Goal: Complete application form

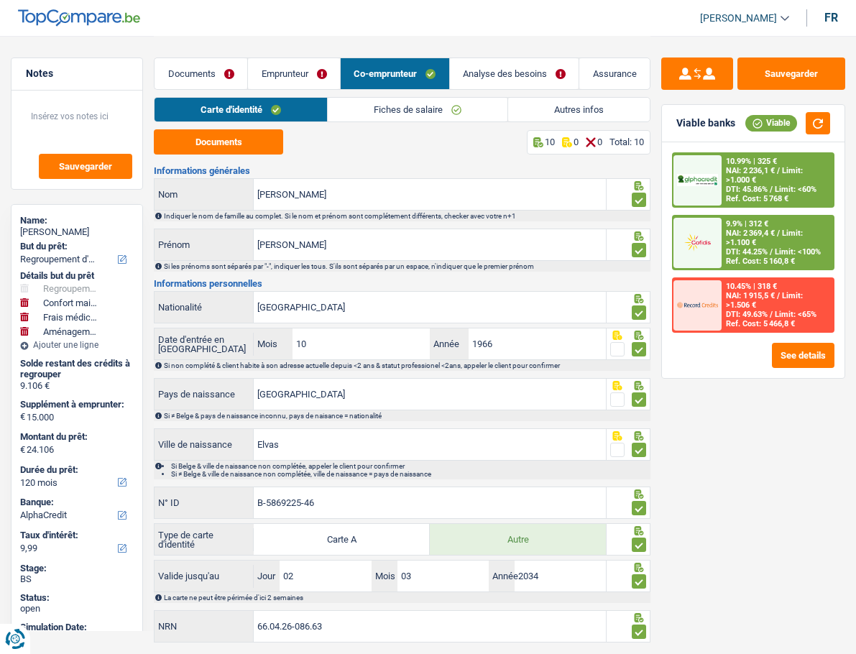
select select "refinancing"
select select "household"
select select "medical"
select select "movingOrInstallation"
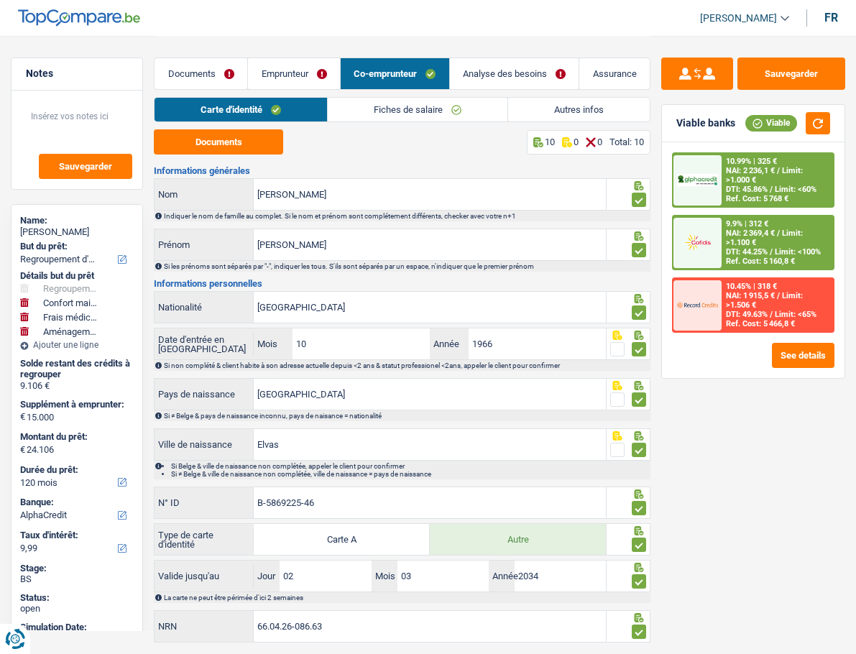
select select "120"
select select "alphacredit"
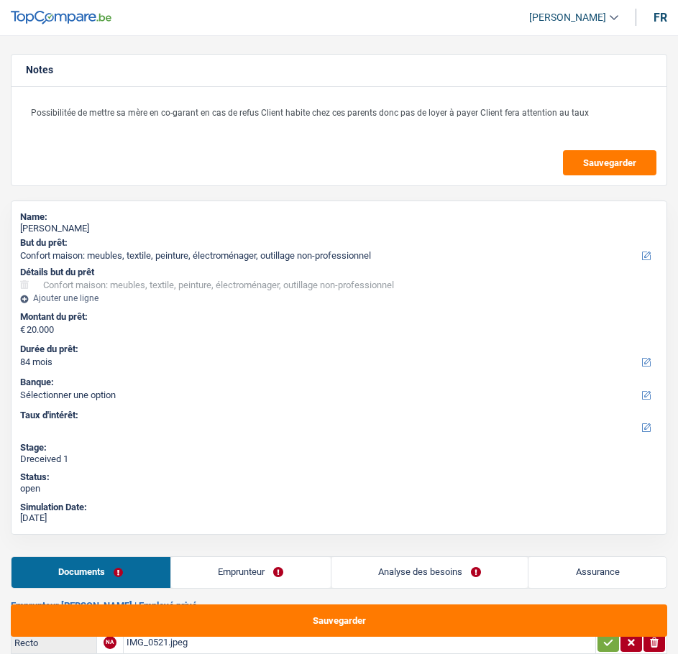
select select "household"
select select "84"
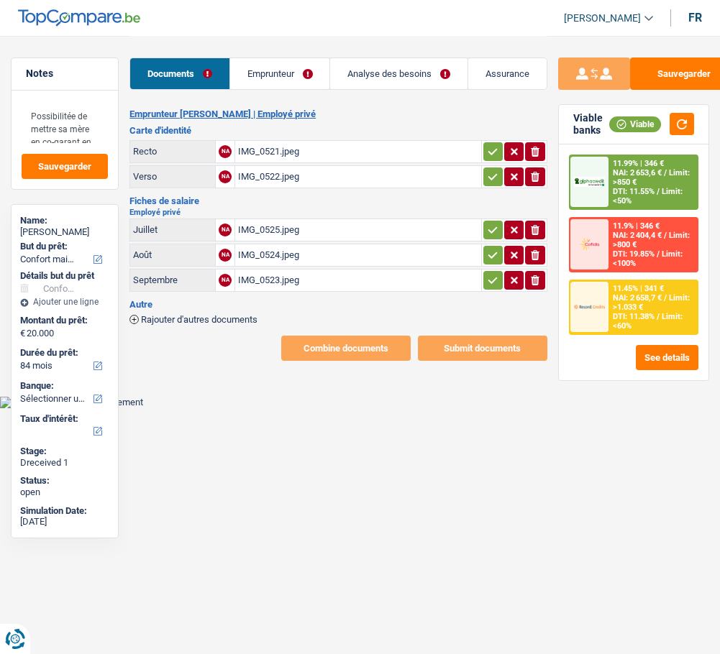
click at [290, 81] on link "Emprunteur" at bounding box center [280, 73] width 100 height 31
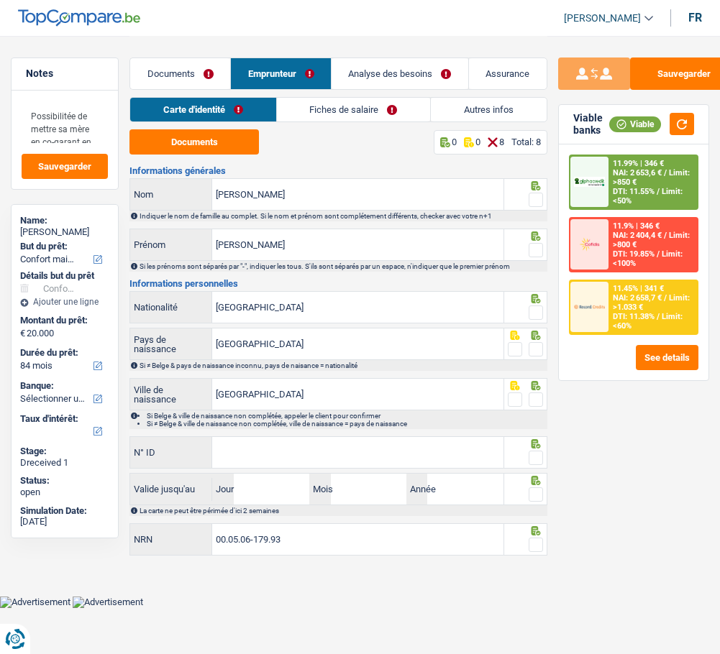
click at [538, 193] on span at bounding box center [535, 200] width 14 height 14
click at [0, 0] on input "radio" at bounding box center [0, 0] width 0 height 0
click at [536, 245] on span at bounding box center [535, 250] width 14 height 14
click at [0, 0] on input "radio" at bounding box center [0, 0] width 0 height 0
click at [174, 140] on button "Documents" at bounding box center [193, 141] width 129 height 25
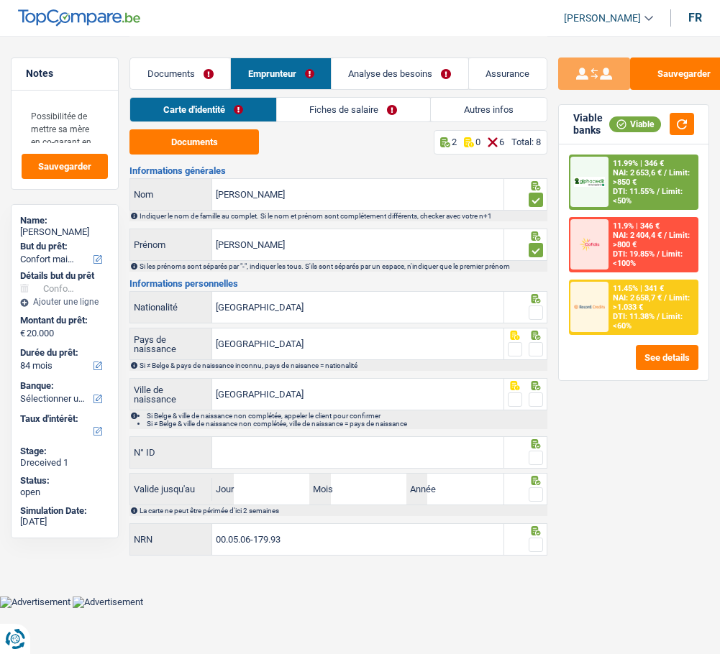
click at [541, 309] on span at bounding box center [535, 313] width 14 height 14
click at [0, 0] on input "radio" at bounding box center [0, 0] width 0 height 0
click at [542, 343] on span at bounding box center [535, 349] width 14 height 14
click at [0, 0] on input "radio" at bounding box center [0, 0] width 0 height 0
click at [536, 393] on span at bounding box center [535, 400] width 14 height 14
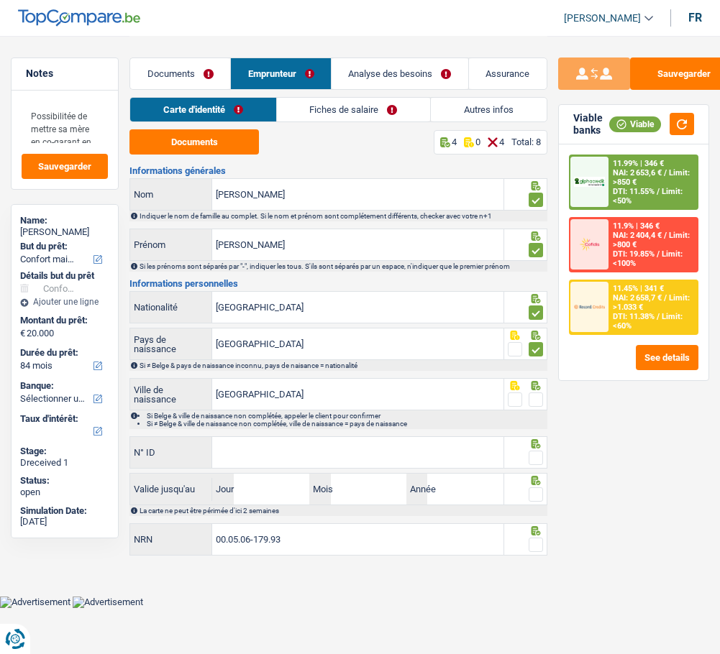
click at [0, 0] on input "radio" at bounding box center [0, 0] width 0 height 0
click at [297, 445] on input "N° ID" at bounding box center [357, 452] width 290 height 31
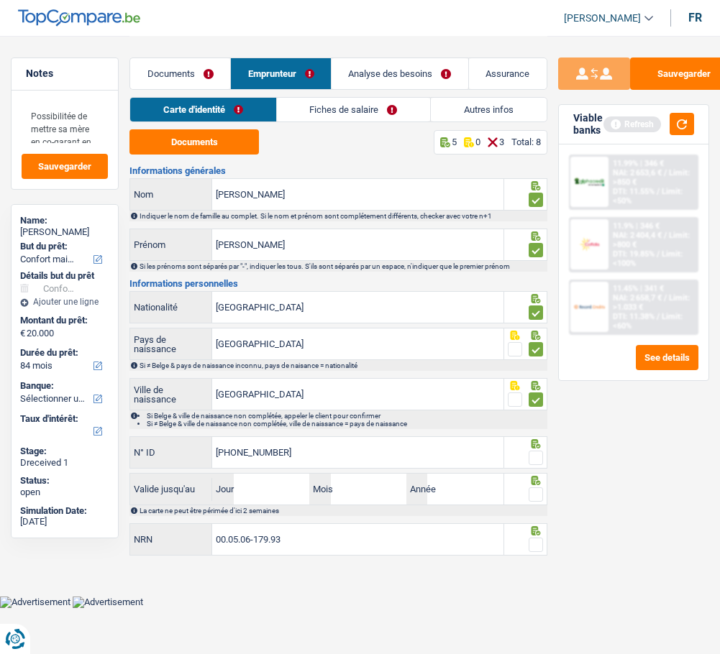
type input "595-4304888-46"
drag, startPoint x: 252, startPoint y: 488, endPoint x: 284, endPoint y: 492, distance: 32.6
click at [252, 488] on input "Jour" at bounding box center [271, 489] width 75 height 31
click at [535, 452] on span at bounding box center [535, 458] width 14 height 14
click at [0, 0] on input "radio" at bounding box center [0, 0] width 0 height 0
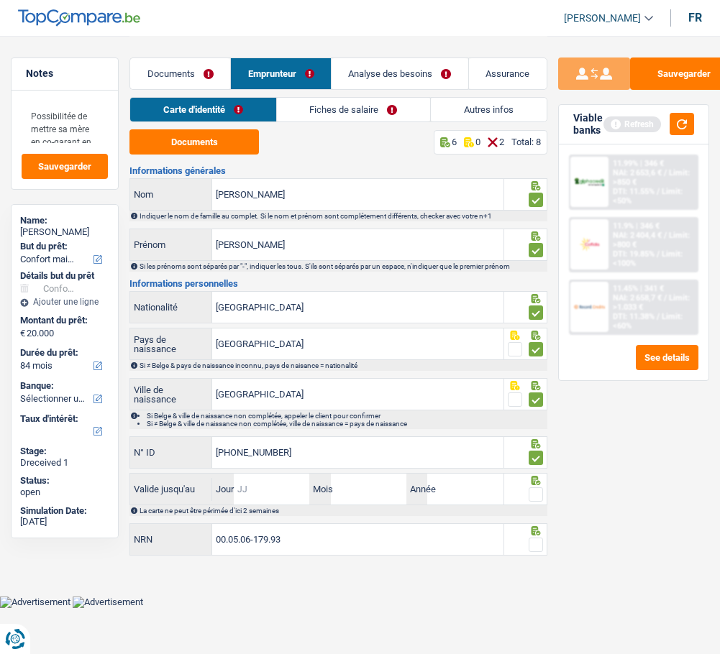
click at [276, 492] on input "Jour" at bounding box center [271, 489] width 75 height 31
type input "0"
type input "06"
type input "05"
type input "1"
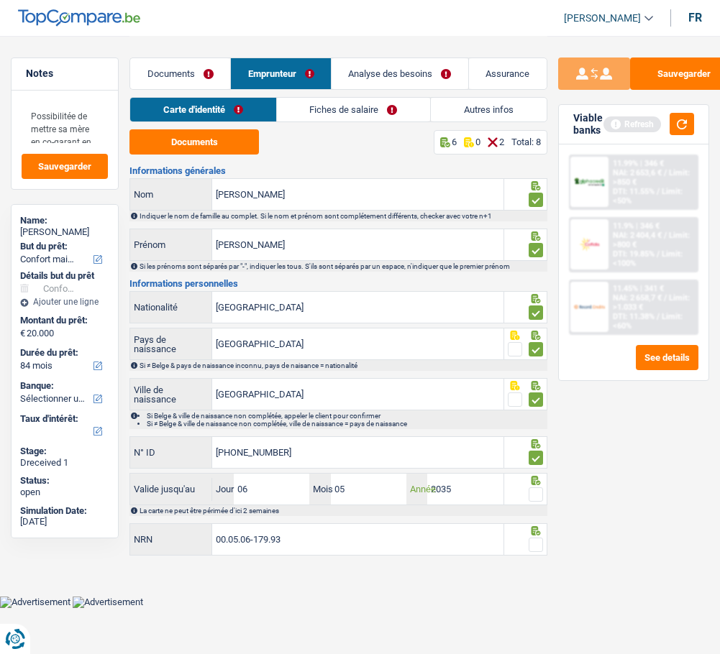
type input "2035"
drag, startPoint x: 360, startPoint y: 482, endPoint x: 303, endPoint y: 486, distance: 56.9
click at [303, 486] on div "06 Jour / 05 Mois / 2035 Année" at bounding box center [357, 489] width 290 height 31
type input "06"
drag, startPoint x: 273, startPoint y: 482, endPoint x: 184, endPoint y: 493, distance: 89.9
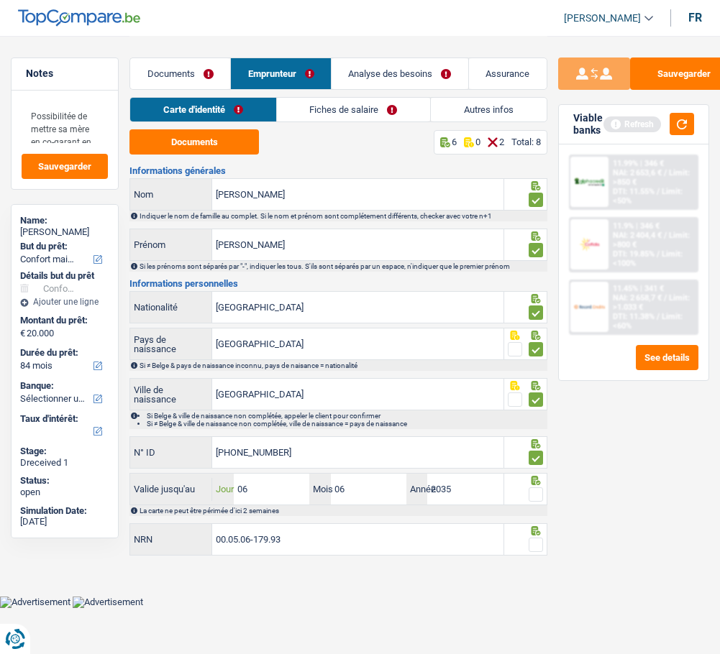
click at [184, 493] on div "Valide jusqu'au 06 Jour / 06 Mois / 2035 Année" at bounding box center [316, 489] width 372 height 31
type input "17"
click at [529, 490] on span at bounding box center [535, 494] width 14 height 14
click at [0, 0] on input "radio" at bounding box center [0, 0] width 0 height 0
click at [536, 546] on span at bounding box center [535, 545] width 14 height 14
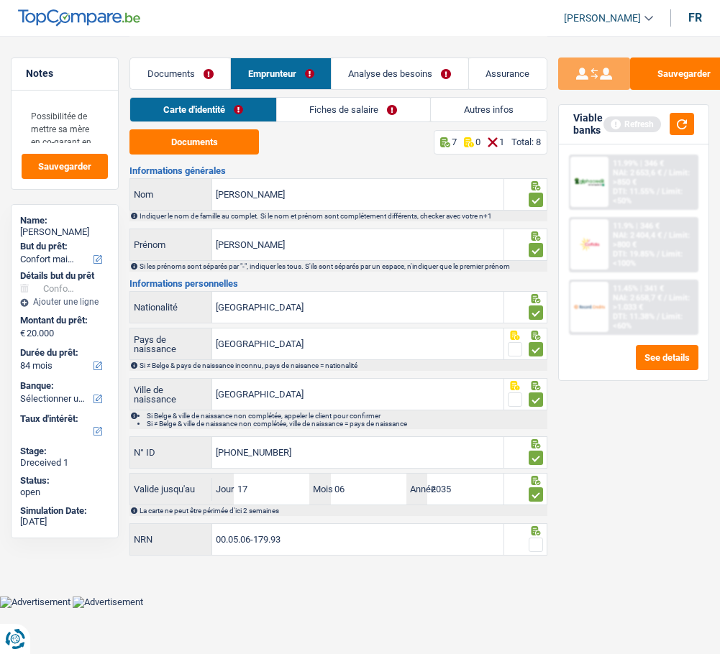
click at [0, 0] on input "radio" at bounding box center [0, 0] width 0 height 0
click at [366, 107] on link "Fiches de salaire" at bounding box center [353, 110] width 153 height 24
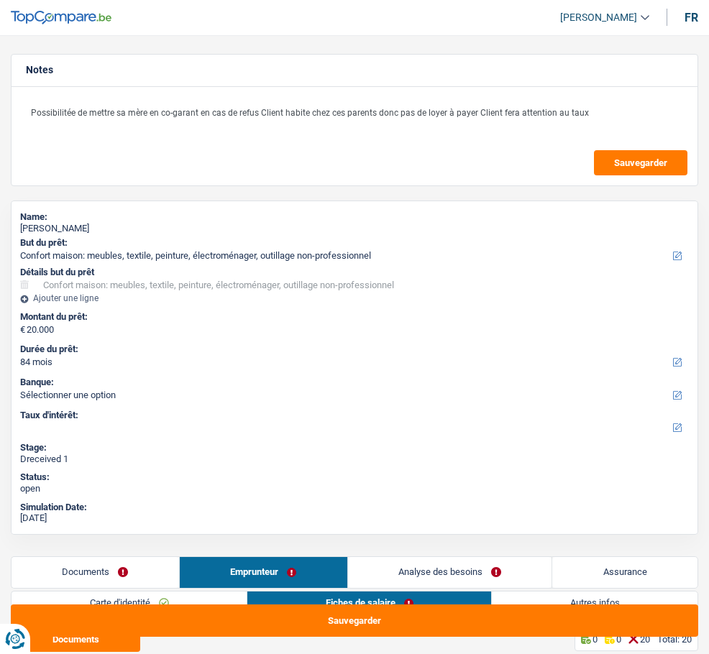
click at [214, 592] on link "Carte d'identité" at bounding box center [129, 604] width 235 height 24
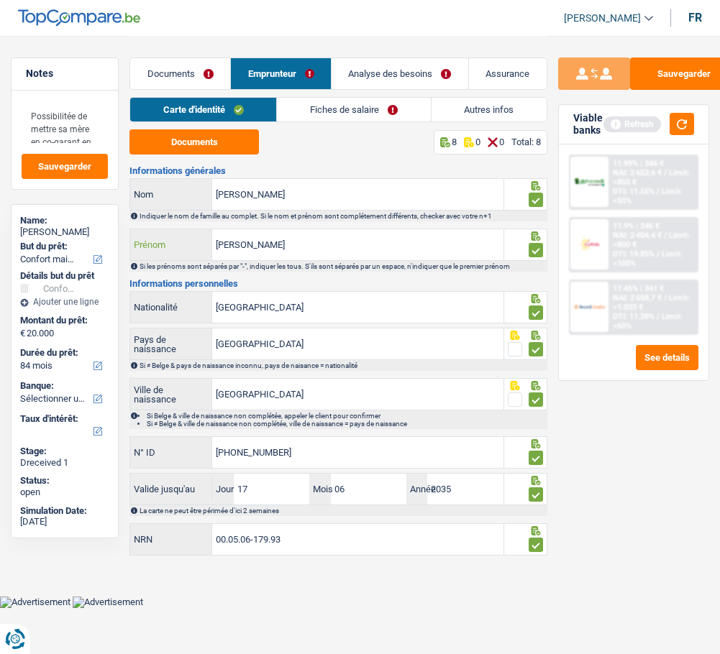
click at [354, 250] on input "Eddy Augustin" at bounding box center [357, 244] width 290 height 31
type input "Eddy"
click at [347, 111] on link "Fiches de salaire" at bounding box center [353, 110] width 153 height 24
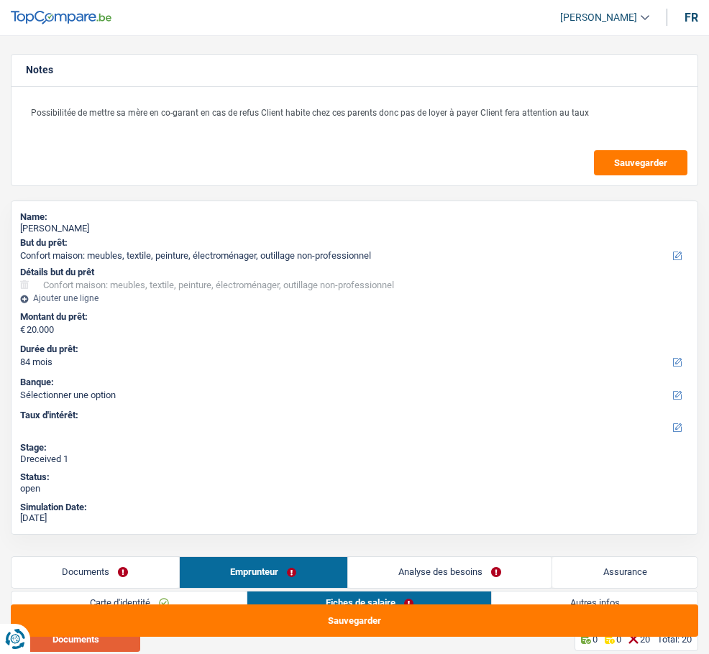
click at [140, 627] on button "Documents" at bounding box center [75, 639] width 129 height 25
click at [0, 0] on input "radio" at bounding box center [0, 0] width 0 height 0
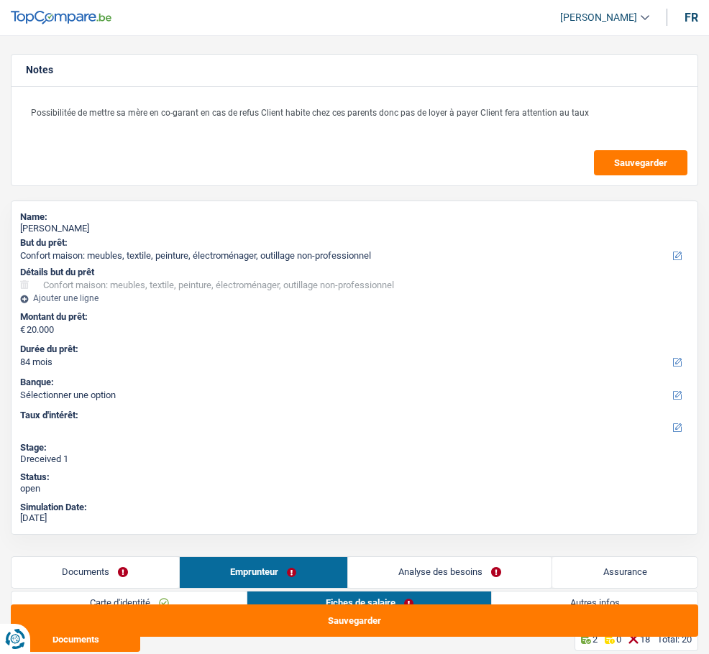
click at [0, 0] on input "radio" at bounding box center [0, 0] width 0 height 0
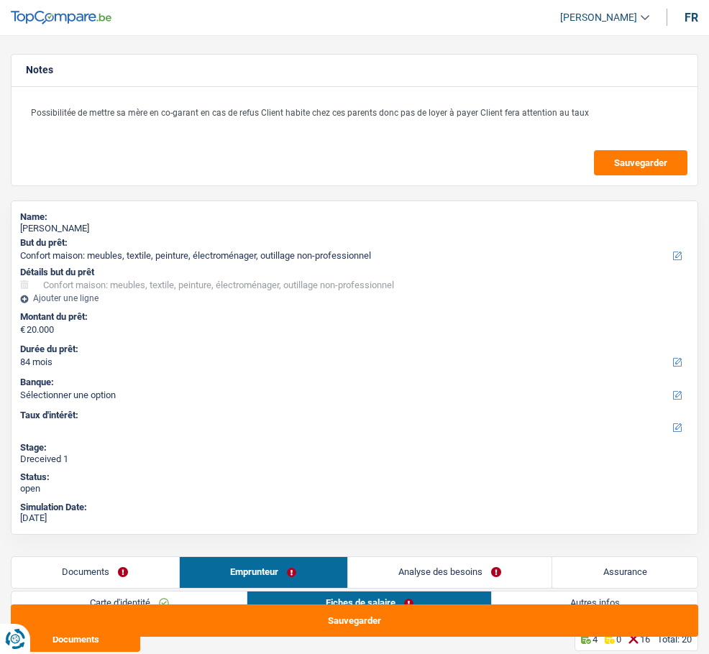
click at [0, 0] on input "radio" at bounding box center [0, 0] width 0 height 0
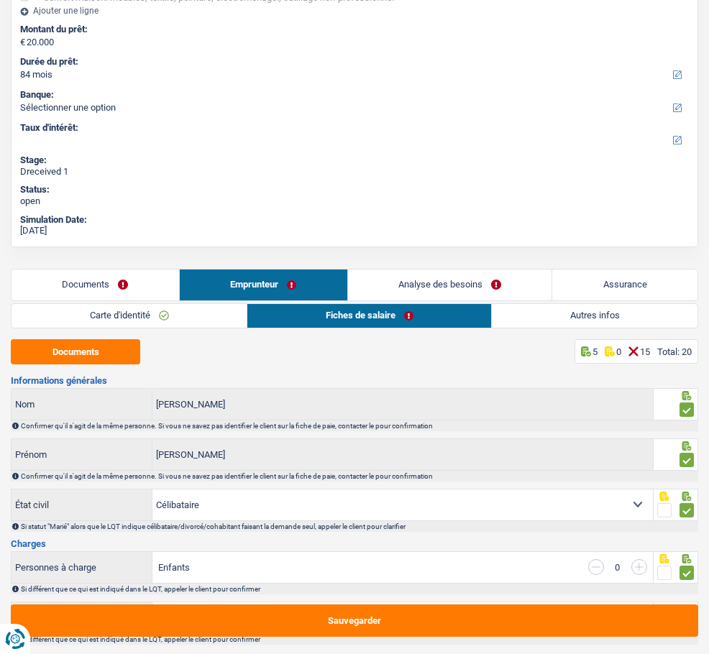
scroll to position [216, 0]
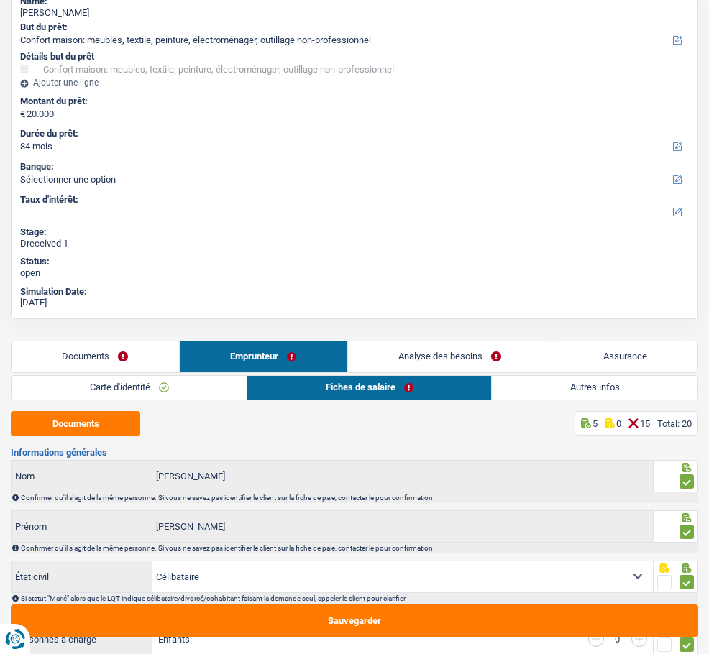
click at [0, 0] on input "radio" at bounding box center [0, 0] width 0 height 0
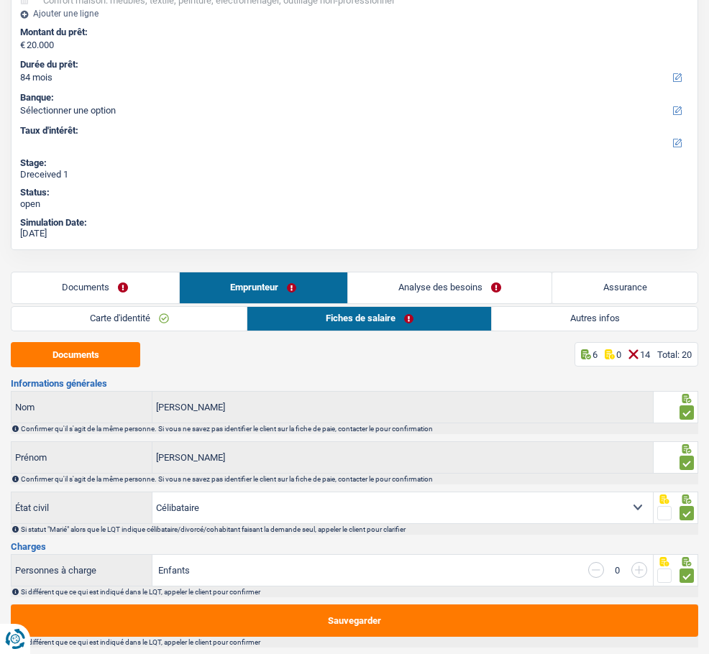
scroll to position [288, 0]
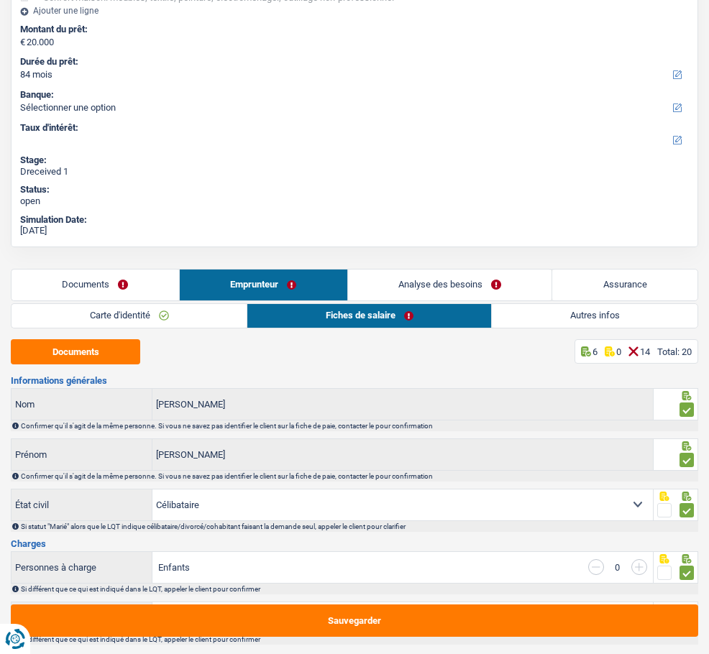
click at [0, 0] on input "radio" at bounding box center [0, 0] width 0 height 0
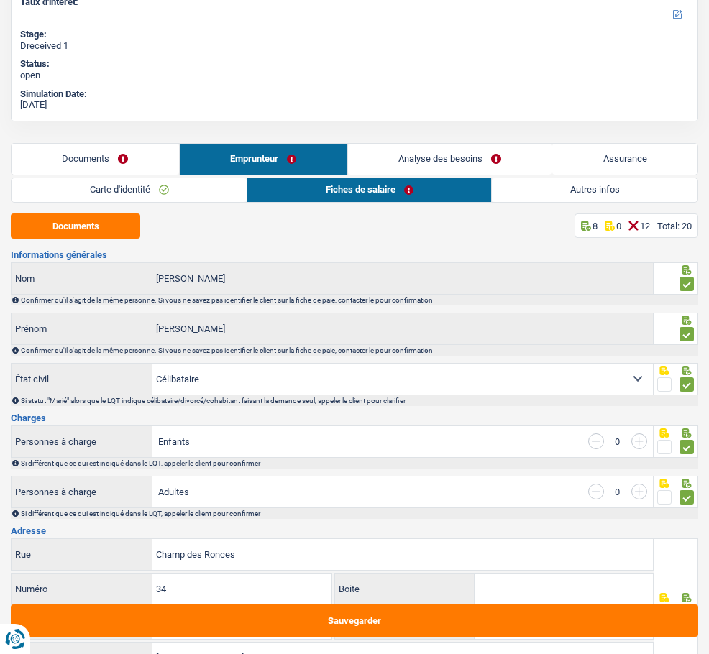
scroll to position [431, 0]
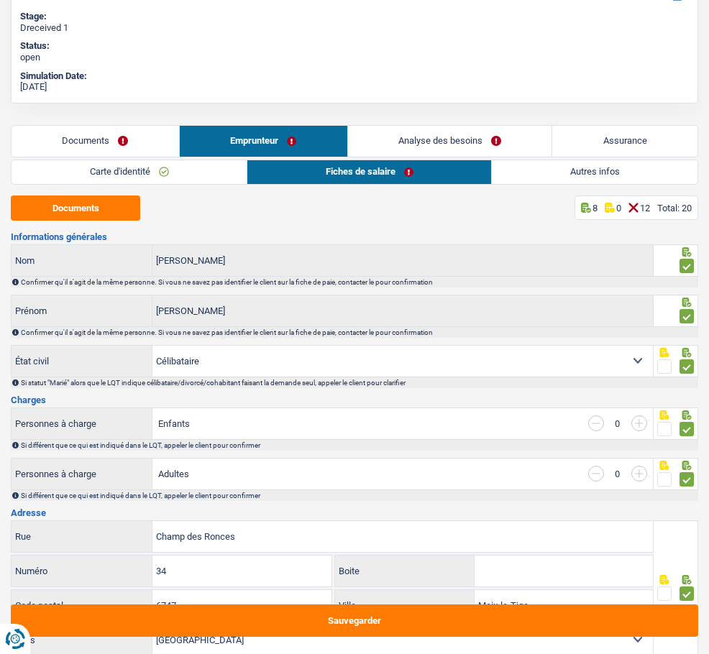
click at [0, 0] on input "radio" at bounding box center [0, 0] width 0 height 0
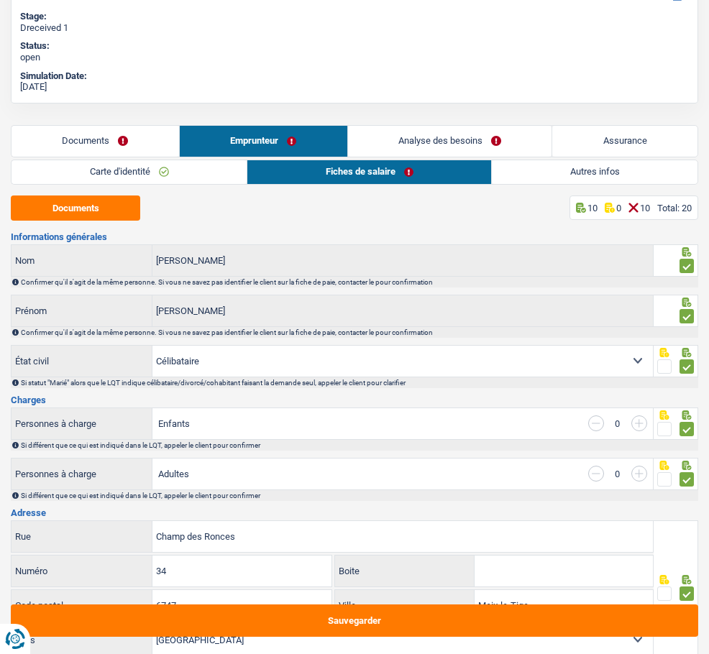
type input "3"
type input "2.933"
click at [0, 0] on input "radio" at bounding box center [0, 0] width 0 height 0
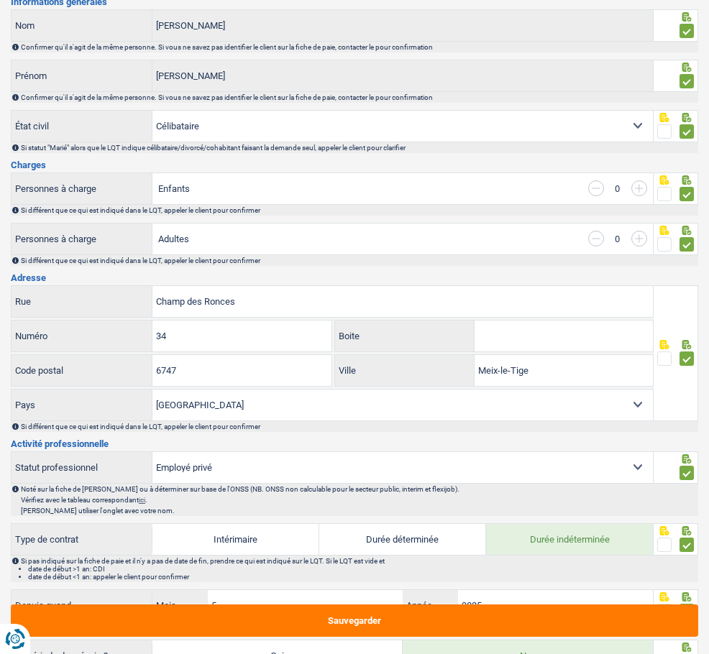
scroll to position [719, 0]
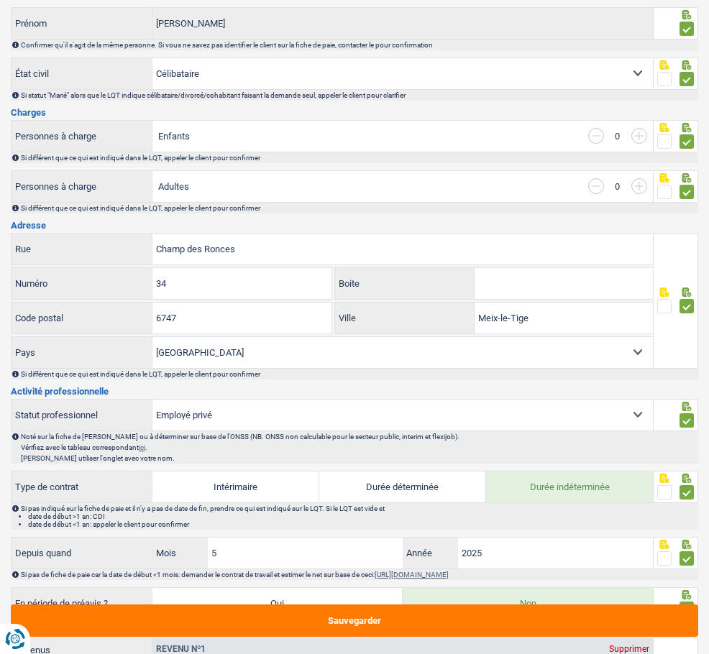
click at [0, 0] on input "radio" at bounding box center [0, 0] width 0 height 0
checkbox input "true"
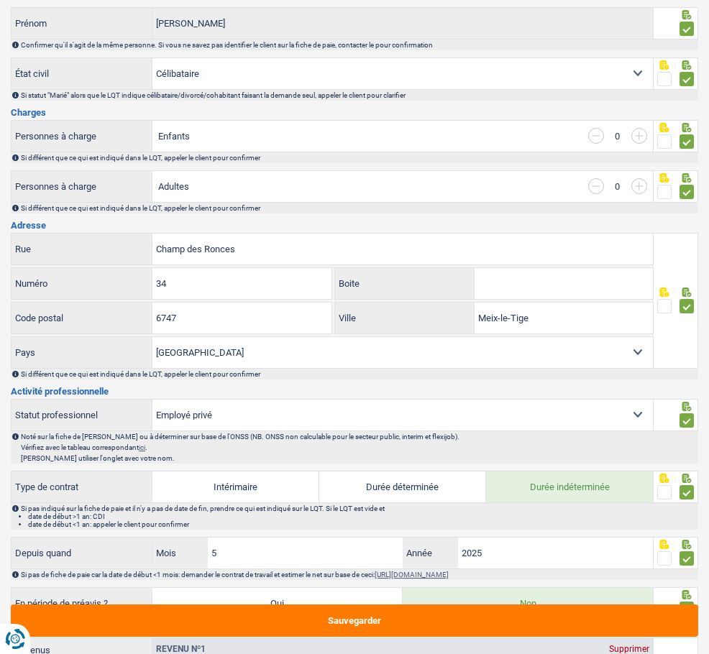
click at [0, 0] on input "radio" at bounding box center [0, 0] width 0 height 0
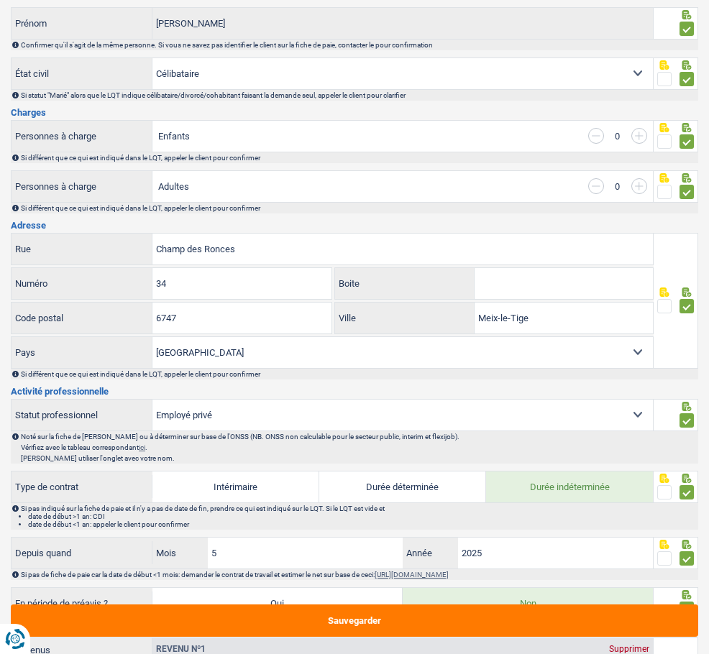
click at [0, 0] on input "radio" at bounding box center [0, 0] width 0 height 0
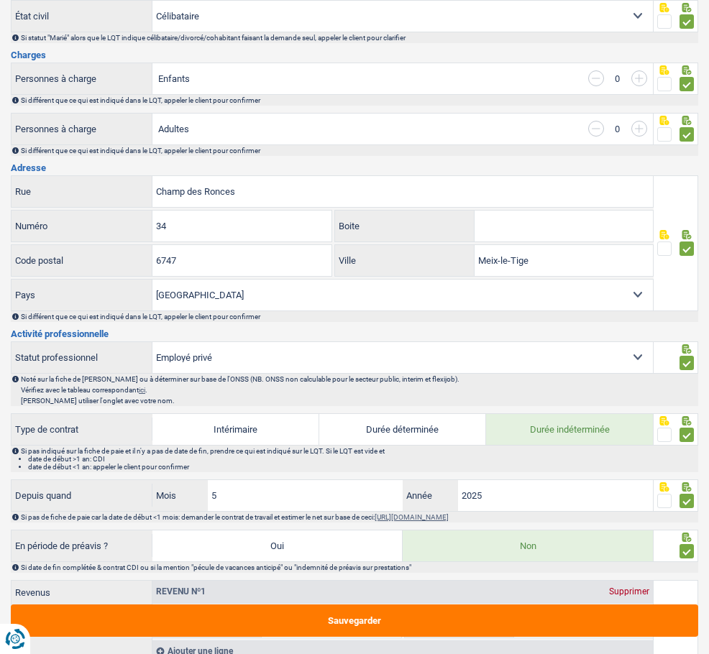
scroll to position [863, 0]
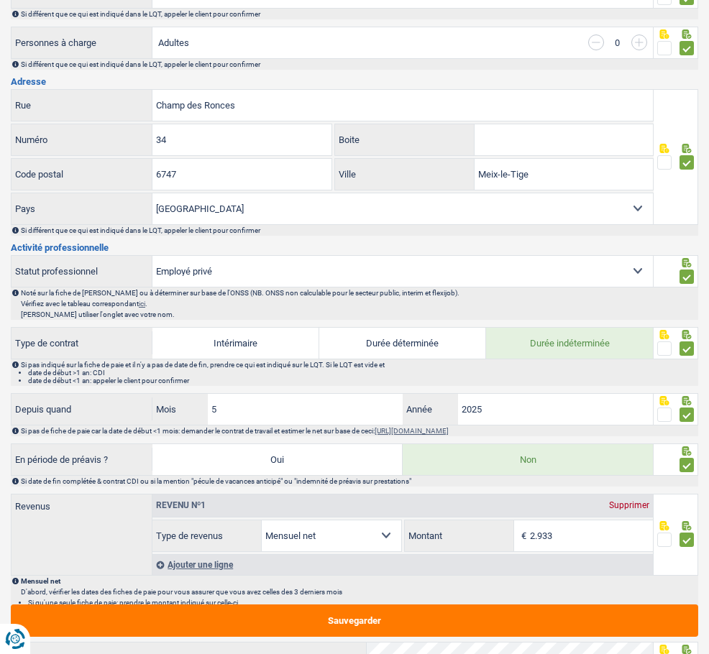
click at [0, 0] on input "radio" at bounding box center [0, 0] width 0 height 0
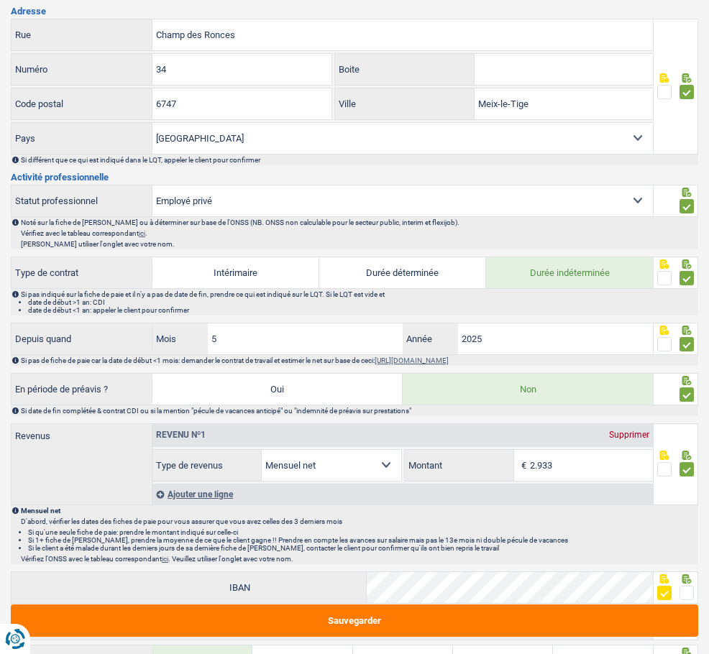
scroll to position [1000, 0]
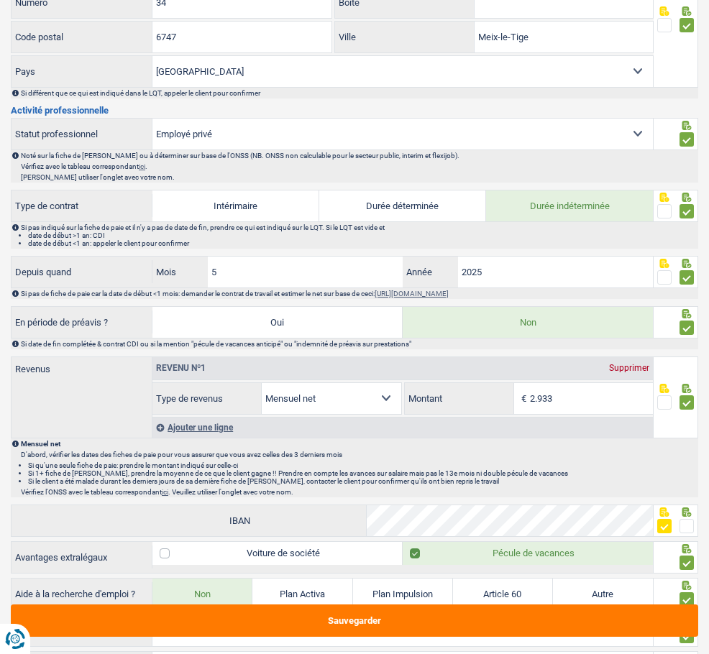
click at [0, 0] on input "radio" at bounding box center [0, 0] width 0 height 0
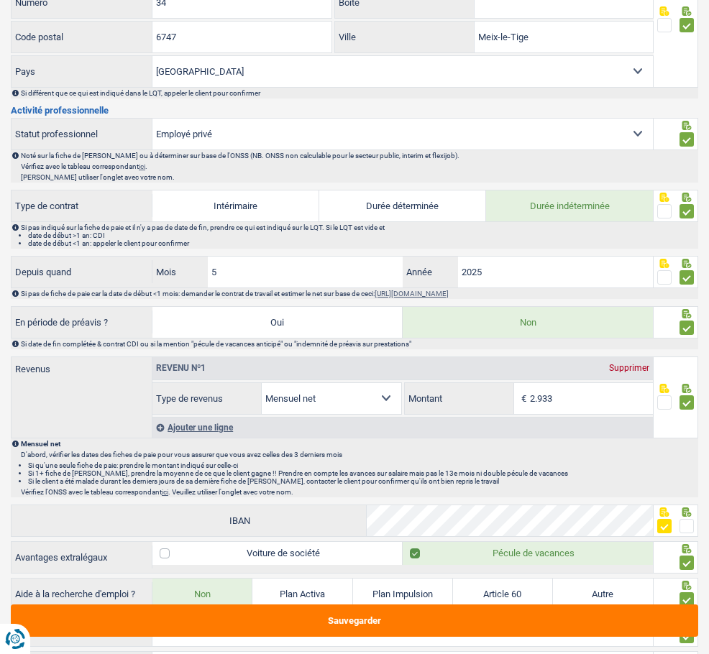
click at [0, 0] on input "radio" at bounding box center [0, 0] width 0 height 0
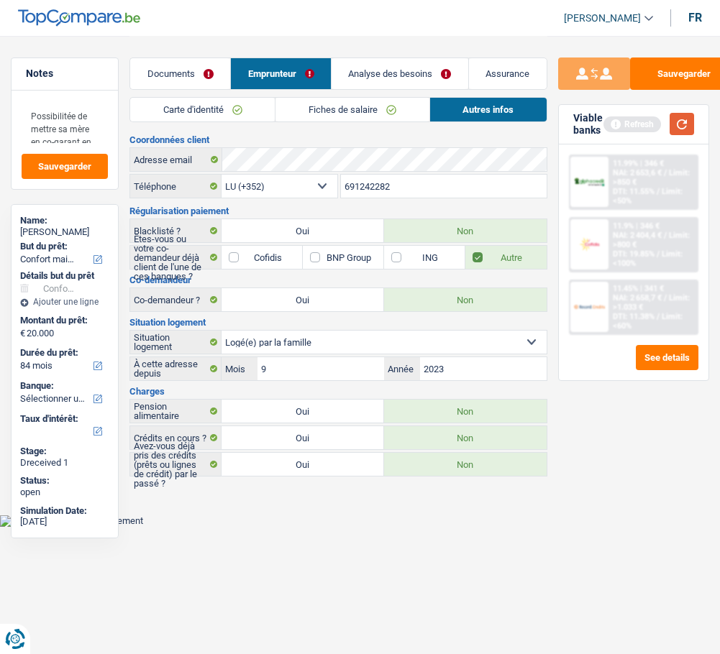
click at [675, 122] on button "button" at bounding box center [681, 124] width 24 height 22
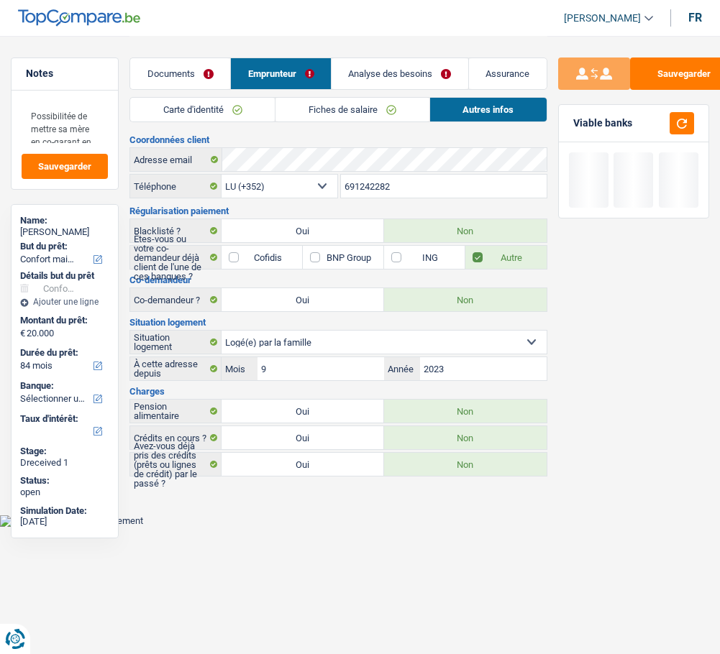
click at [422, 76] on link "Analyse des besoins" at bounding box center [399, 73] width 137 height 31
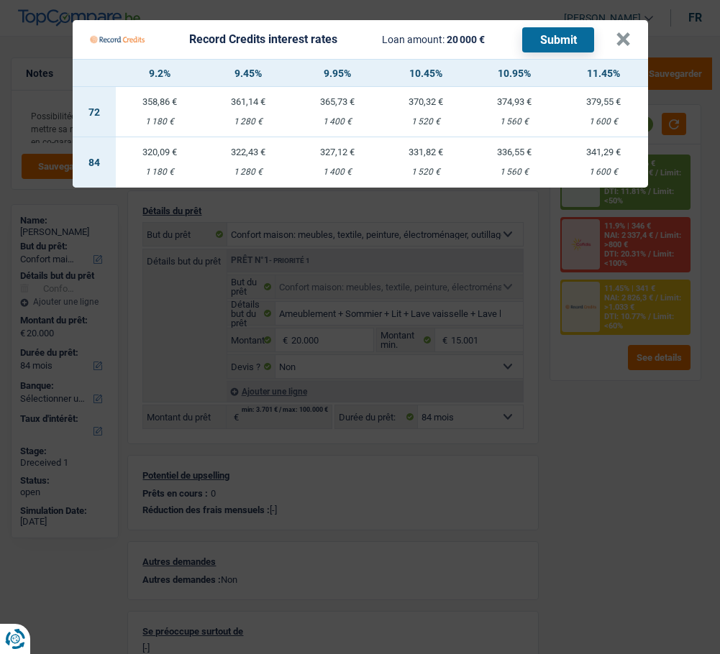
click at [158, 147] on div "320,09 €" at bounding box center [160, 151] width 88 height 9
select select "record credits"
type input "9,20"
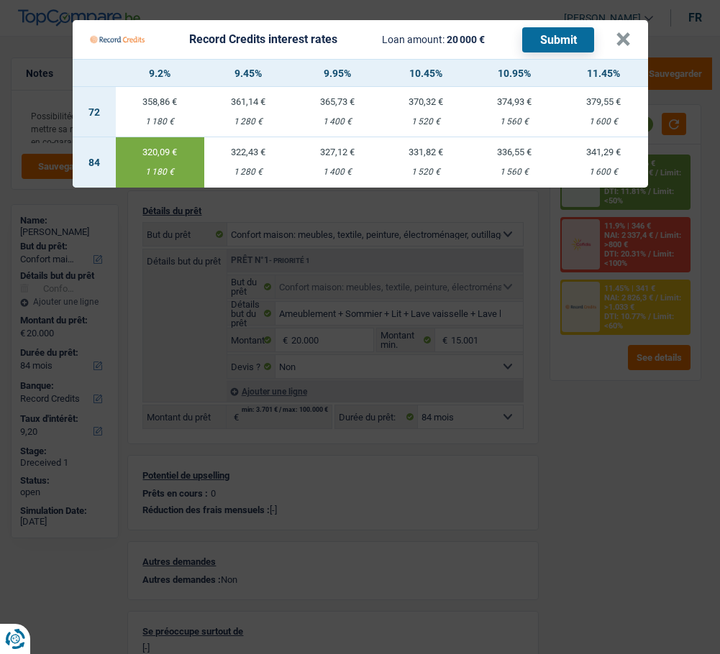
click at [569, 27] on button "Submit" at bounding box center [558, 39] width 72 height 25
click at [629, 32] on button "×" at bounding box center [622, 39] width 15 height 14
